Goal: Find specific page/section: Find specific page/section

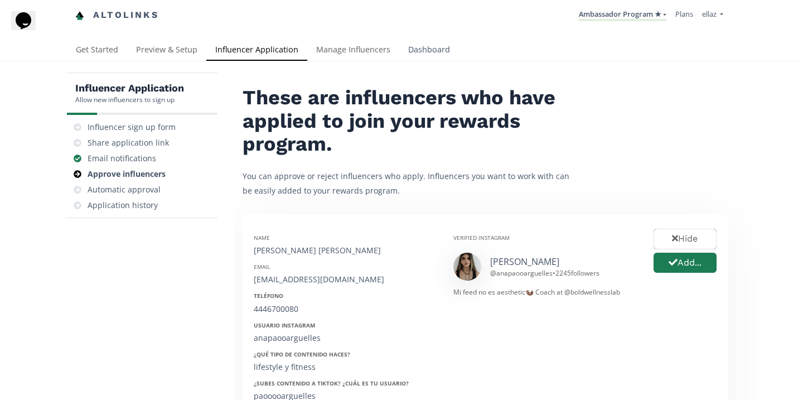
click at [441, 49] on link "Dashboard" at bounding box center [429, 51] width 60 height 22
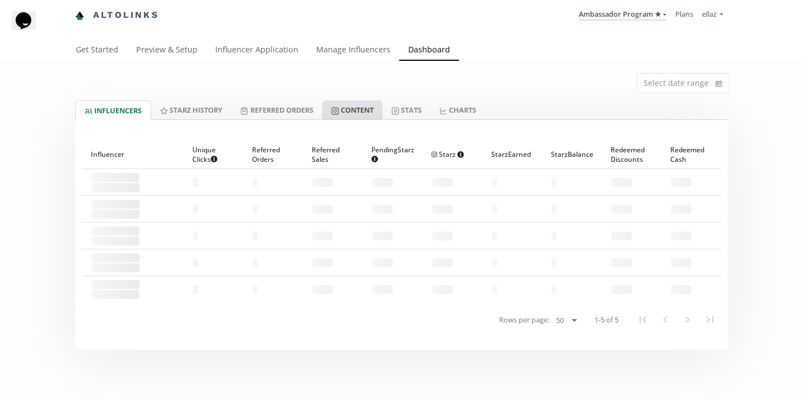
click at [374, 102] on link "Content" at bounding box center [352, 109] width 60 height 19
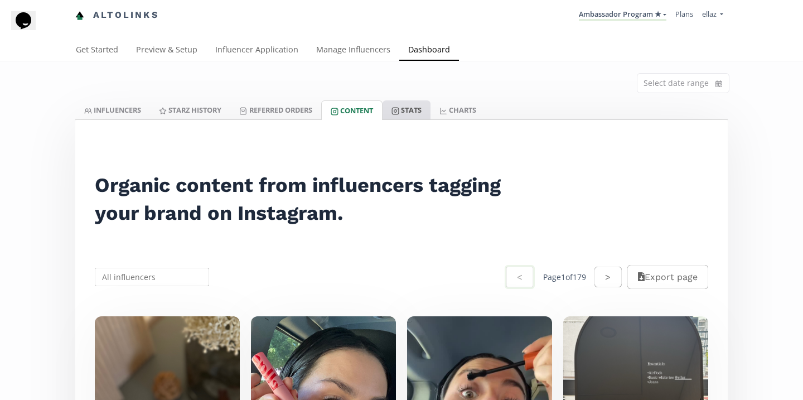
click at [398, 113] on icon at bounding box center [396, 111] width 8 height 8
